Goal: Information Seeking & Learning: Learn about a topic

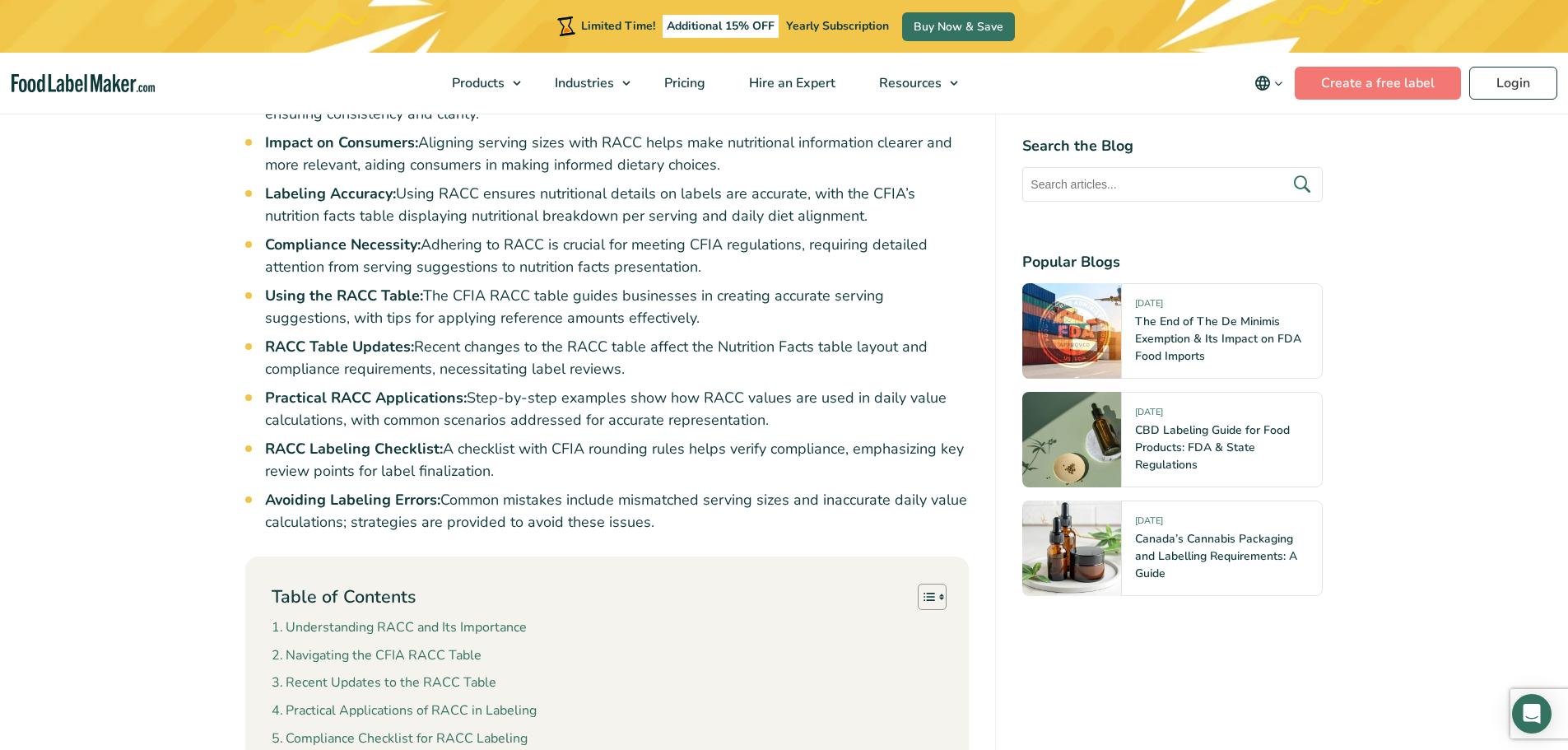
scroll to position [1070, 0]
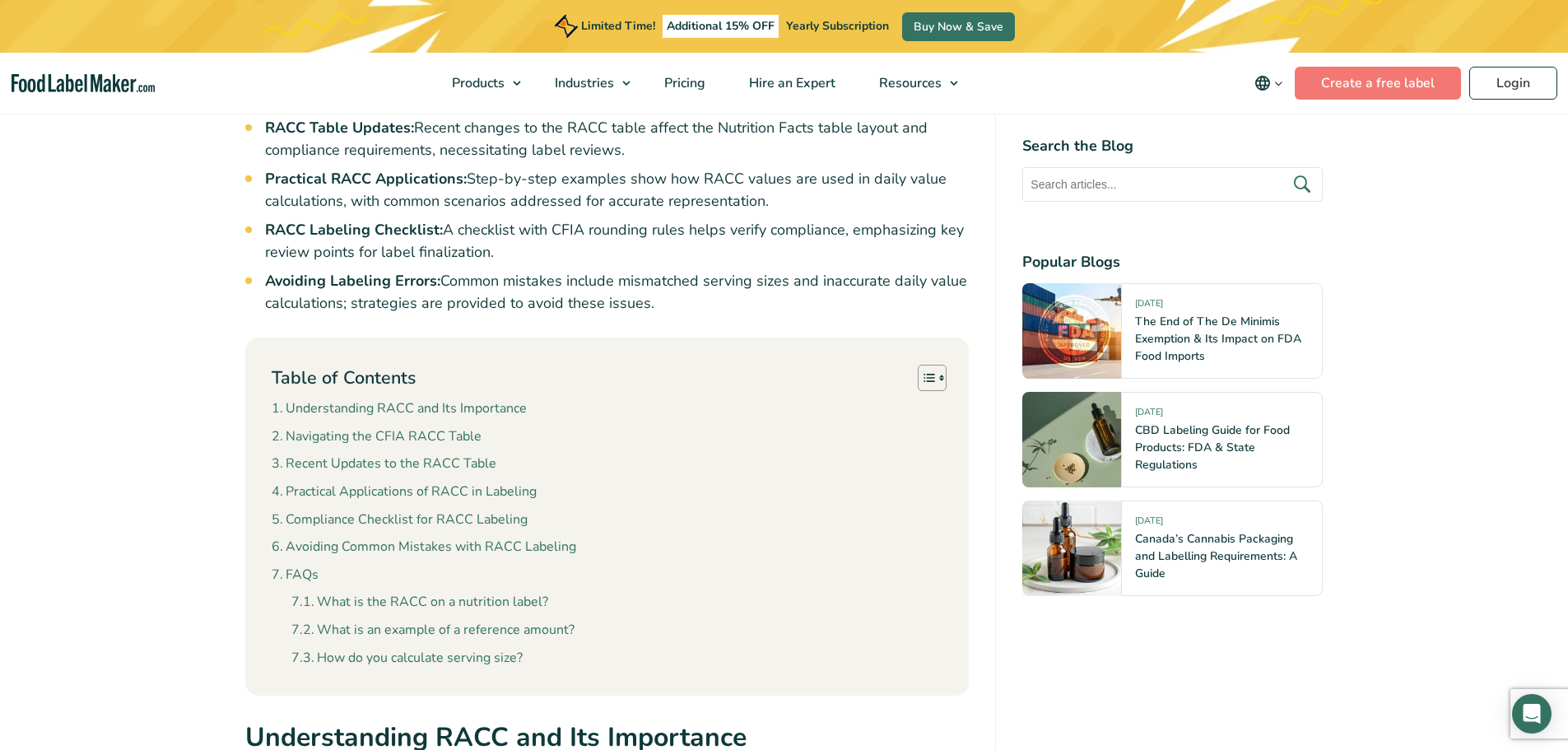
click at [1119, 200] on input "text" at bounding box center [1173, 184] width 301 height 34
type input "r"
type input "processed food"
click at [1307, 187] on icon "submit" at bounding box center [1301, 184] width 25 height 25
